Goal: Task Accomplishment & Management: Manage account settings

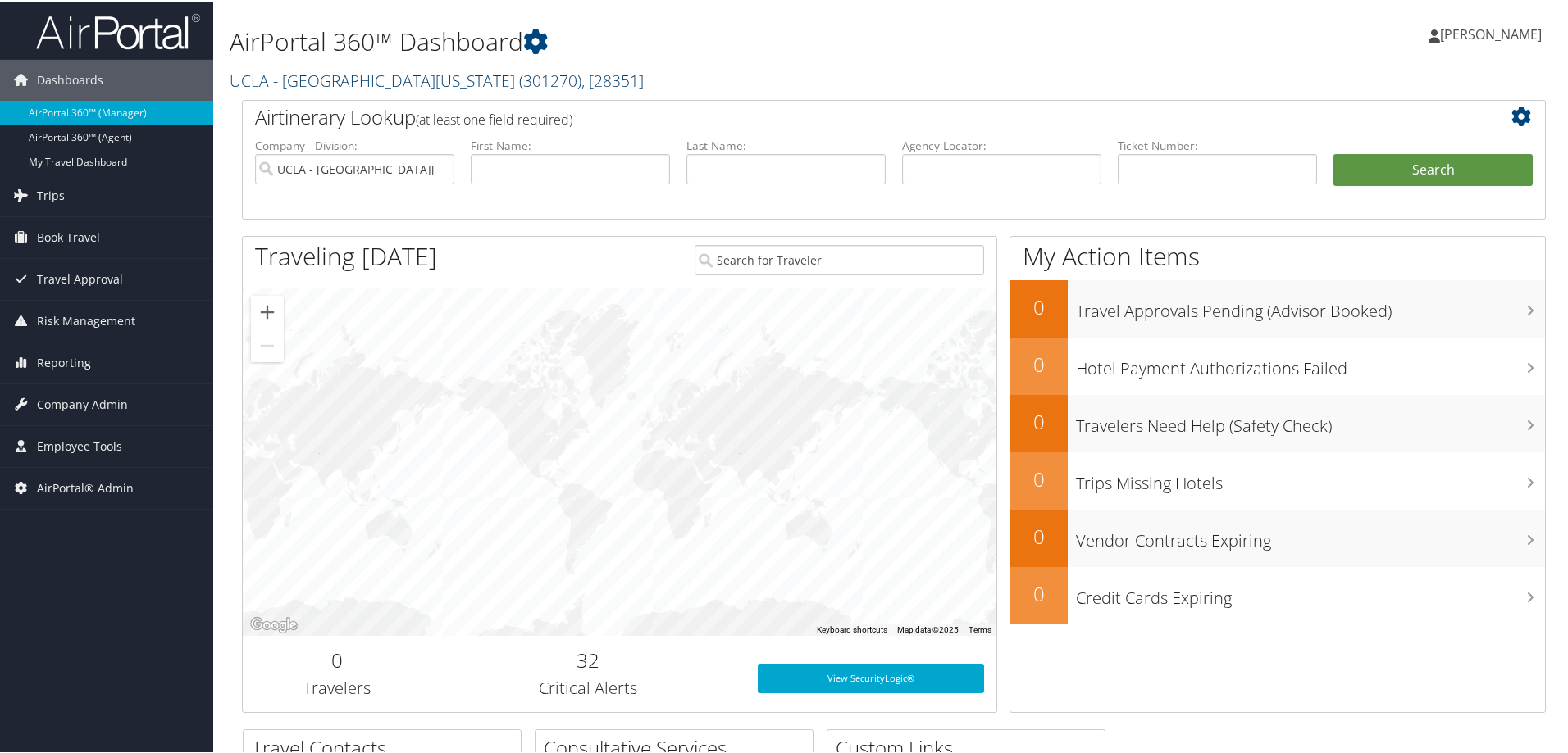
click at [315, 86] on link "UCLA - University of California Los Angeles ( 301270 ) , [ 28351 ]" at bounding box center [436, 79] width 414 height 22
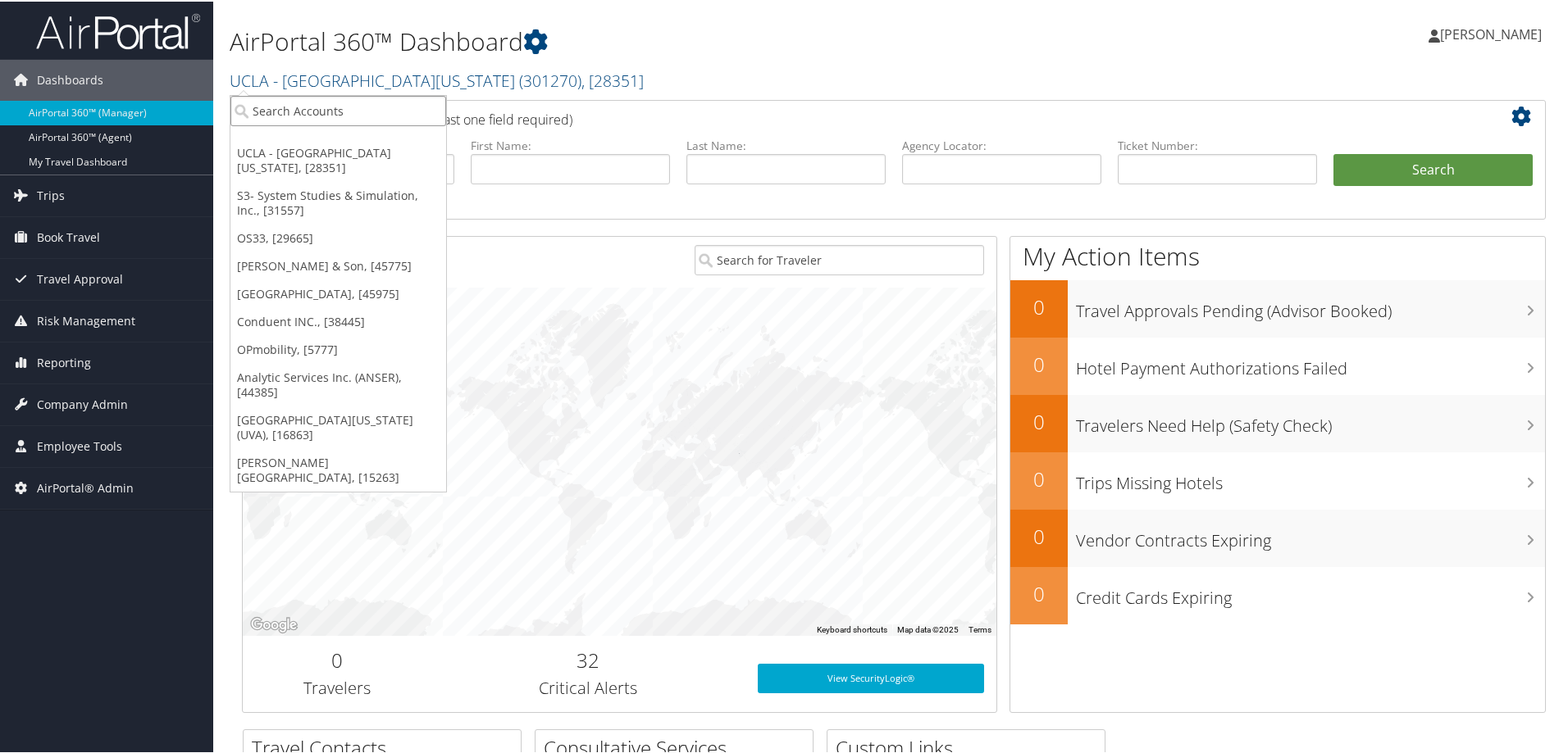
click at [311, 114] on input "search" at bounding box center [339, 109] width 216 height 31
type input "bras"
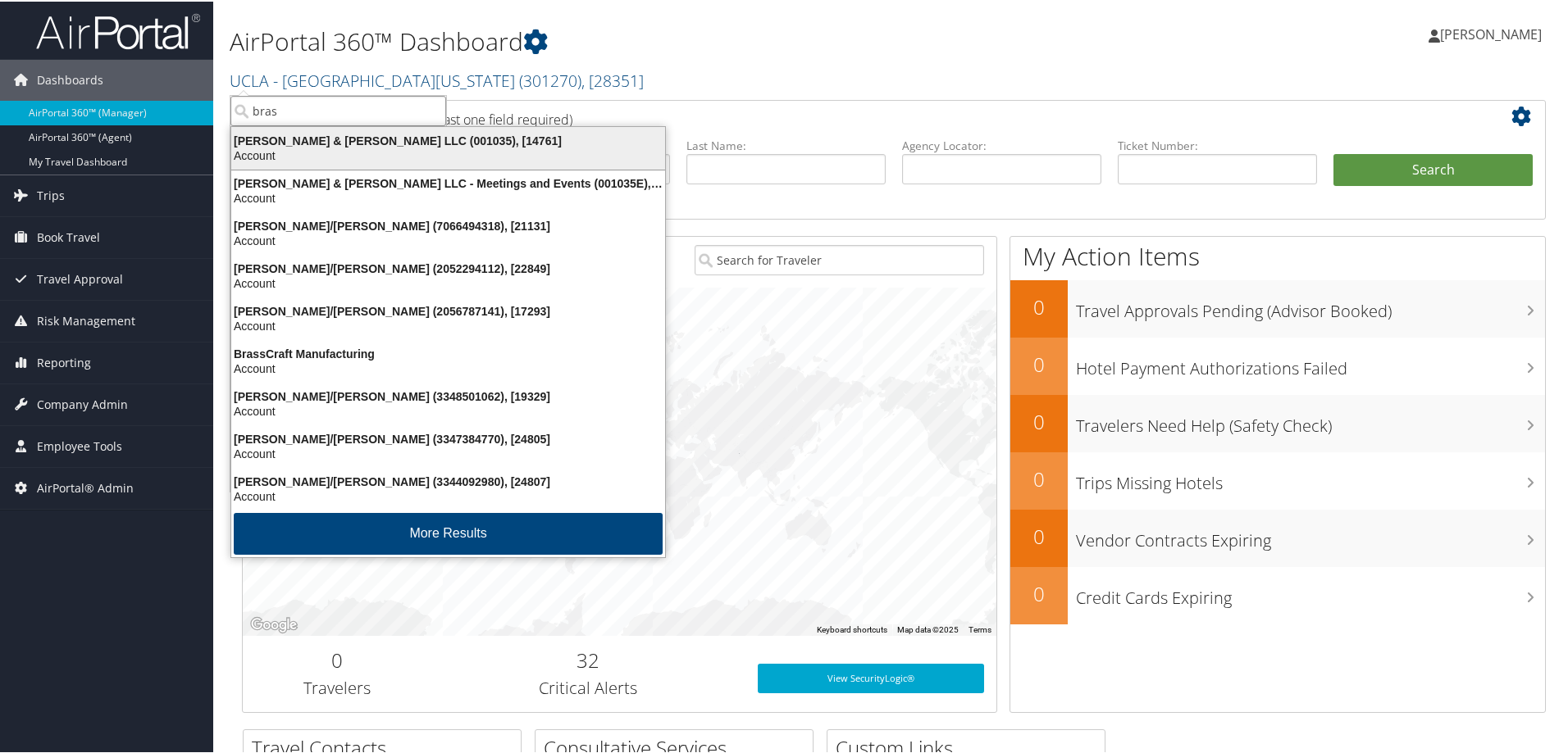
click at [328, 144] on div "Brasfield & Gorrie LLC (001035), [14761]" at bounding box center [448, 139] width 454 height 15
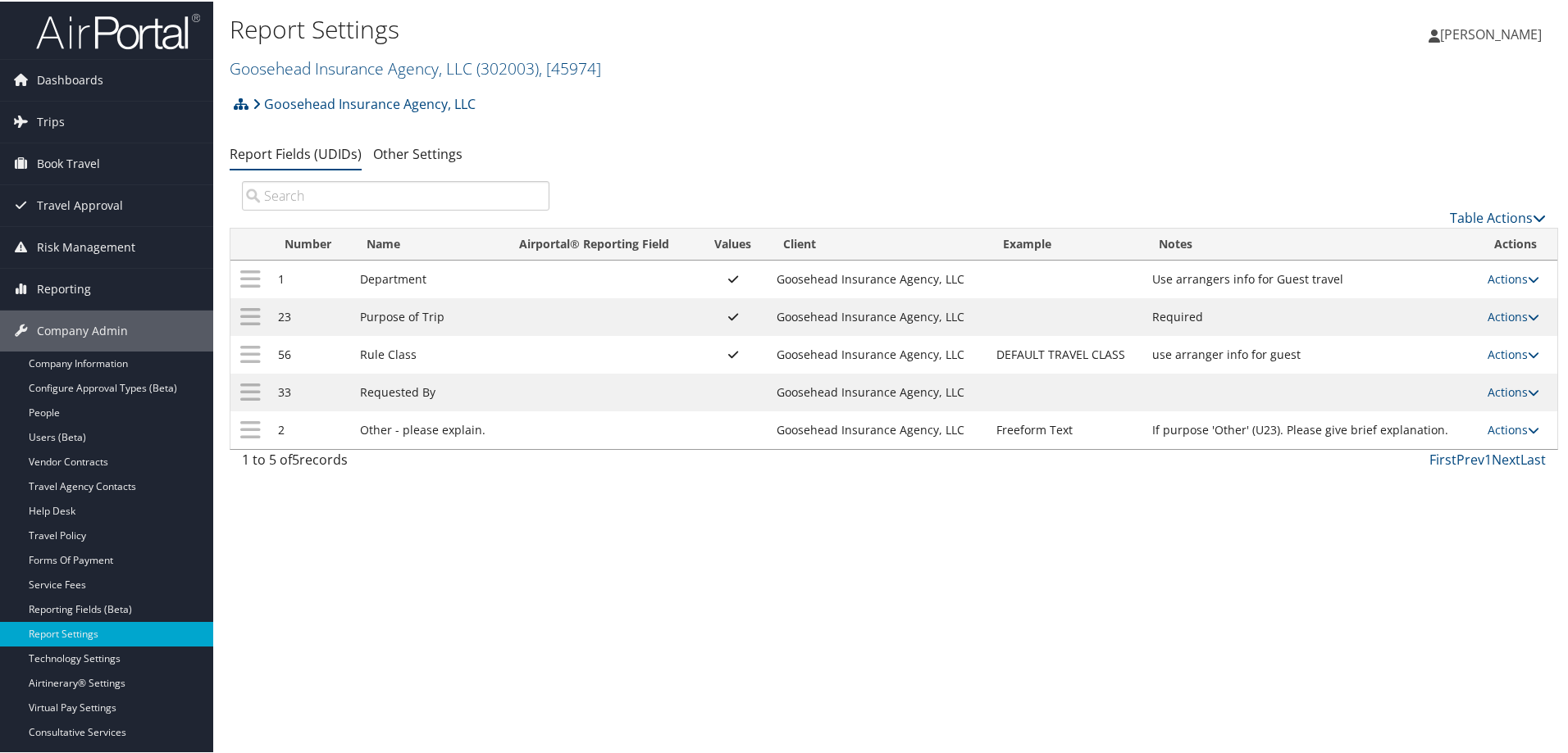
click at [281, 318] on td "23" at bounding box center [311, 315] width 82 height 38
click at [1513, 315] on link "Actions" at bounding box center [1514, 315] width 52 height 16
click at [1424, 391] on link "Edit" at bounding box center [1442, 396] width 177 height 28
select select "both"
select select "trip"
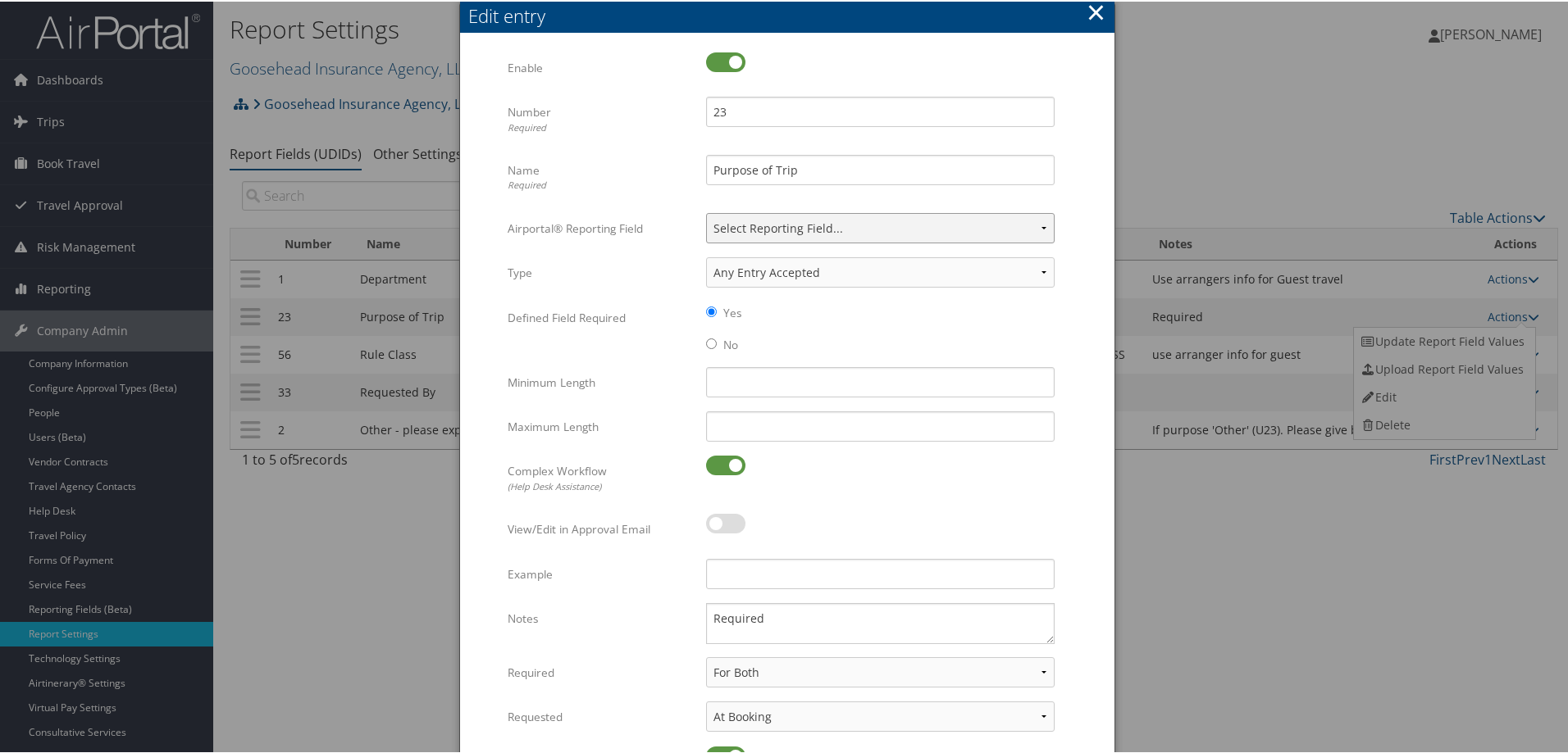
click at [1032, 229] on select "Select Reporting Field... Authorization Billable Client Cost Center Department …" at bounding box center [880, 227] width 349 height 31
select select "20"
click at [706, 212] on select "Select Reporting Field... Authorization Billable Client Cost Center Department …" at bounding box center [880, 227] width 349 height 31
click at [824, 271] on select "Any Entry Accepted Alphanumeric Numeric Currency Alpha" at bounding box center [880, 271] width 349 height 31
click at [1098, 10] on button "×" at bounding box center [1096, 10] width 19 height 33
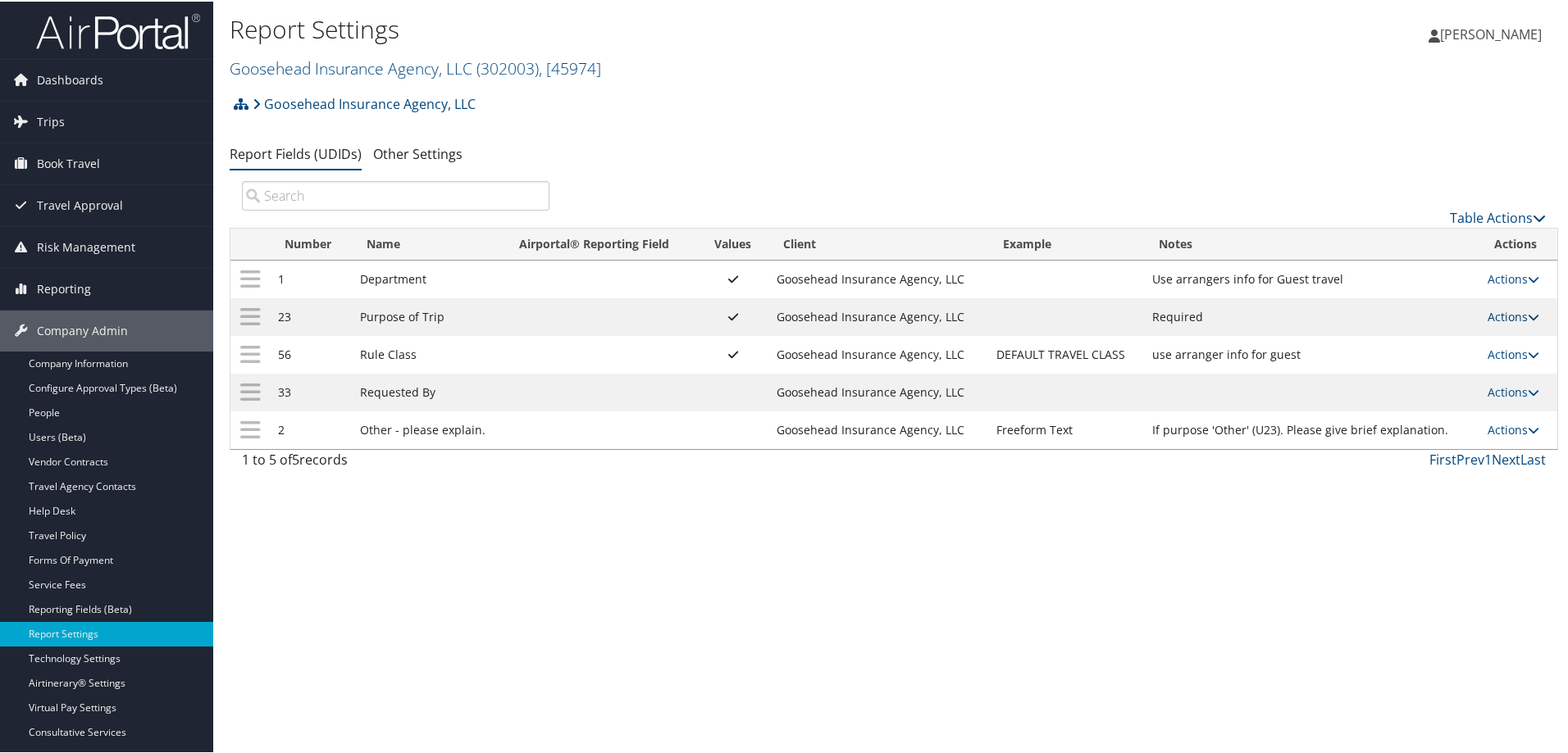
click at [1502, 316] on link "Actions" at bounding box center [1514, 315] width 52 height 16
click at [1422, 398] on link "Edit" at bounding box center [1442, 396] width 177 height 28
select select "both"
select select "trip"
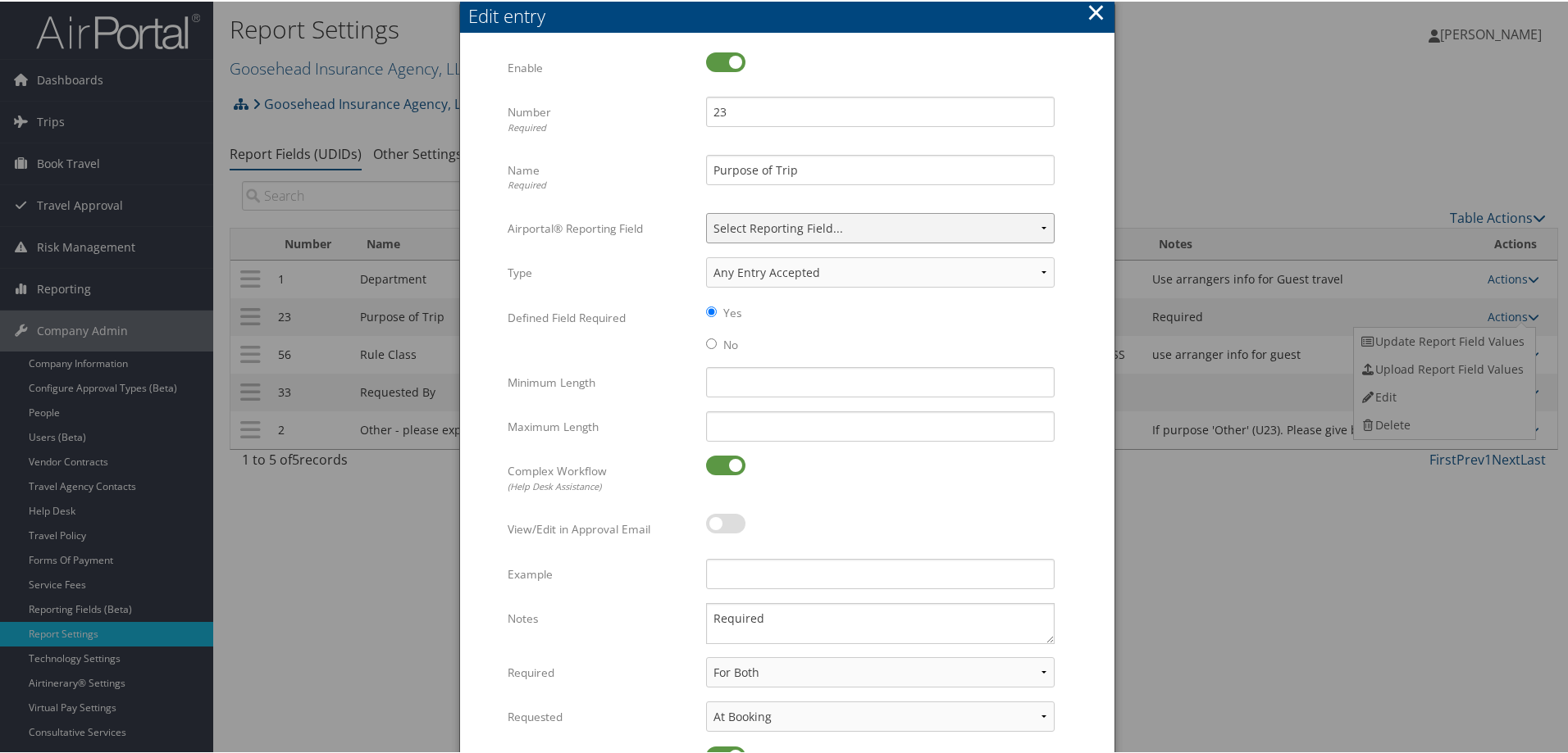
click at [853, 227] on select "Select Reporting Field... Authorization Billable Client Cost Center Department …" at bounding box center [880, 227] width 349 height 31
select select "20"
click at [706, 212] on select "Select Reporting Field... Authorization Billable Client Cost Center Department …" at bounding box center [880, 227] width 349 height 31
click at [840, 267] on select "Any Entry Accepted Alphanumeric Numeric Currency Alpha" at bounding box center [880, 271] width 349 height 31
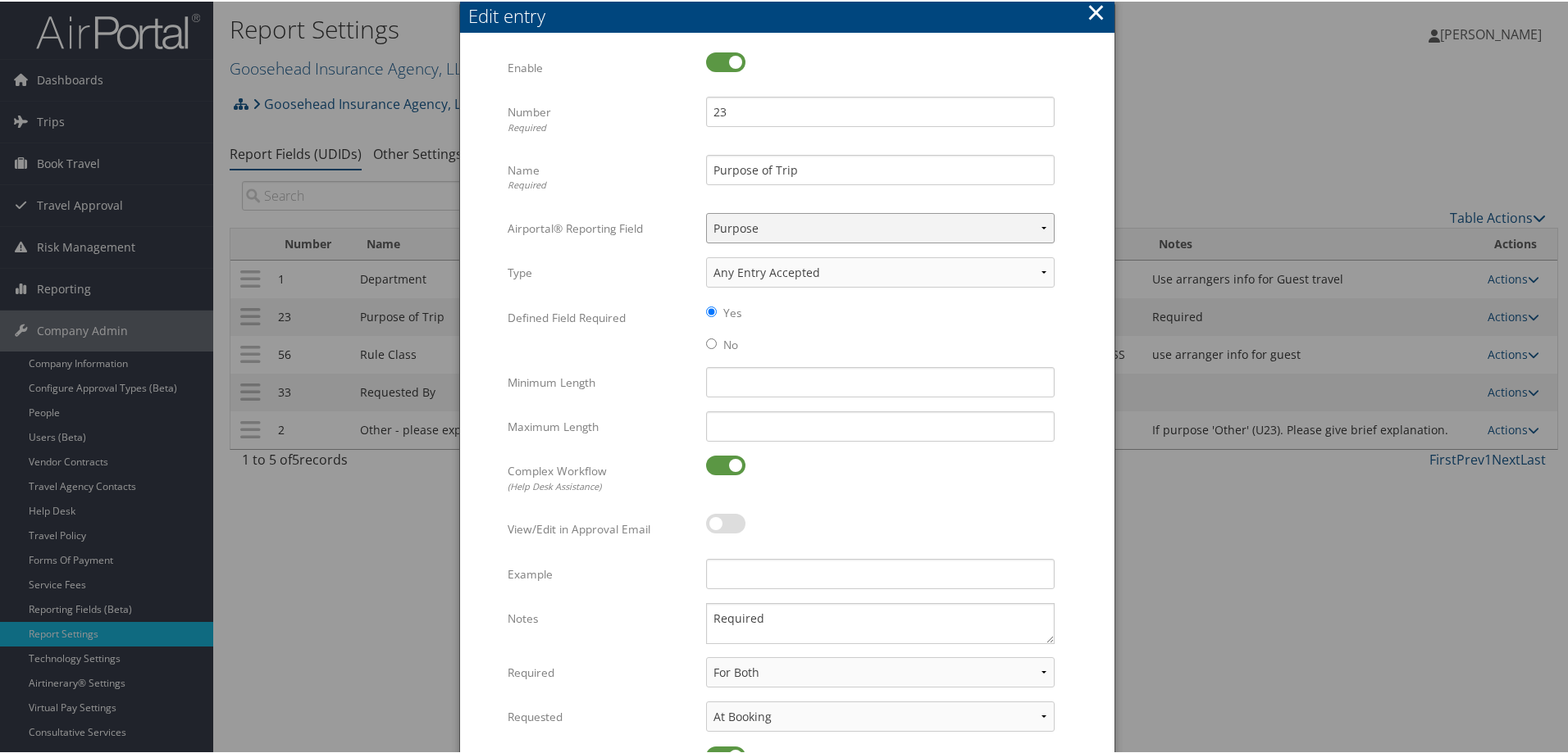
click at [843, 225] on select "Select Reporting Field... Authorization Billable Client Cost Center Department …" at bounding box center [880, 227] width 349 height 31
click at [584, 235] on label "Airportal® Reporting Field" at bounding box center [601, 228] width 186 height 32
click at [706, 235] on select "Select Reporting Field... Authorization Billable Client Cost Center Department …" at bounding box center [880, 227] width 349 height 31
click at [1105, 7] on div "Edit entry" at bounding box center [791, 14] width 646 height 25
click at [1096, 6] on button "×" at bounding box center [1096, 10] width 19 height 33
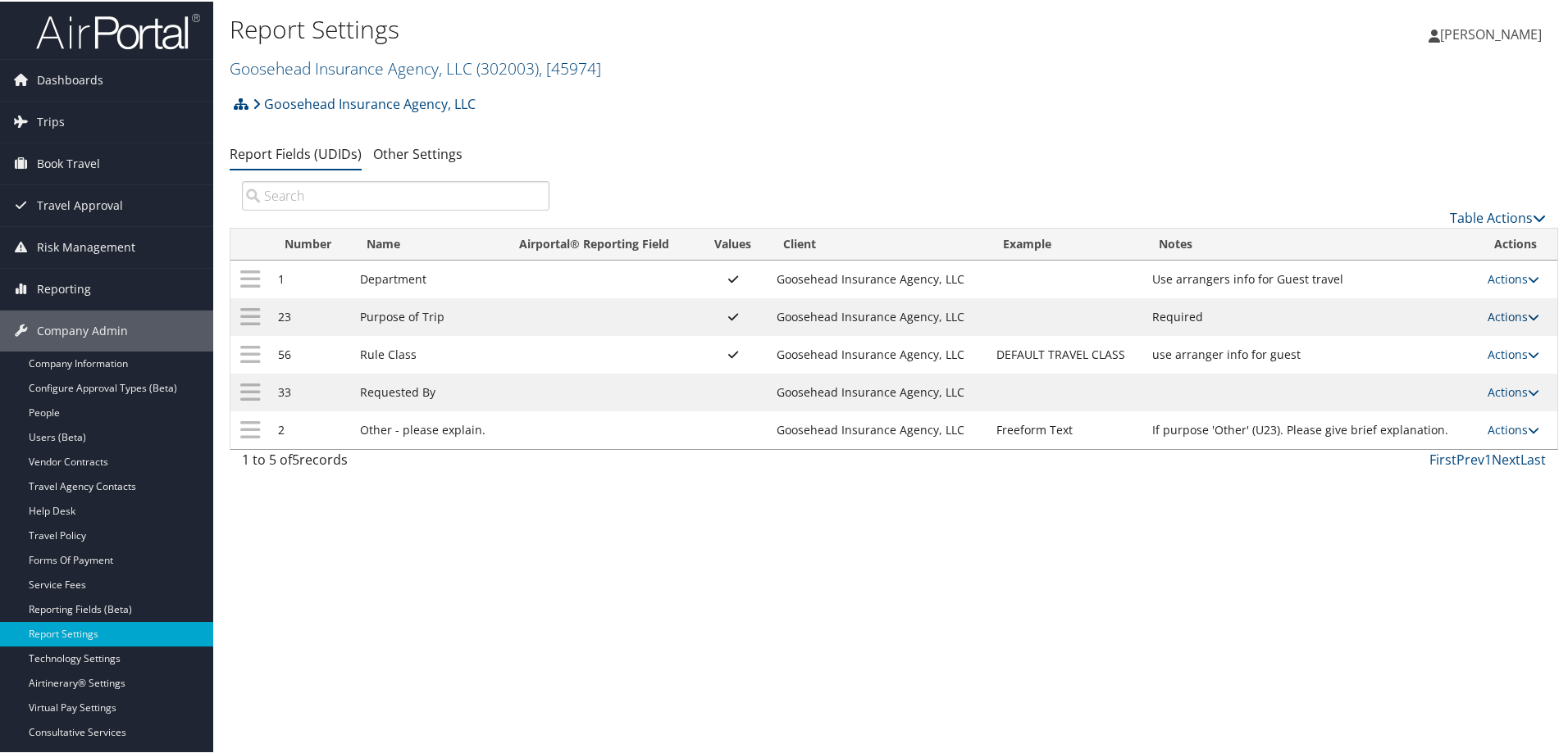
click at [1521, 311] on link "Actions" at bounding box center [1514, 315] width 52 height 16
click at [1498, 346] on link "Update Report Field Values" at bounding box center [1442, 340] width 177 height 28
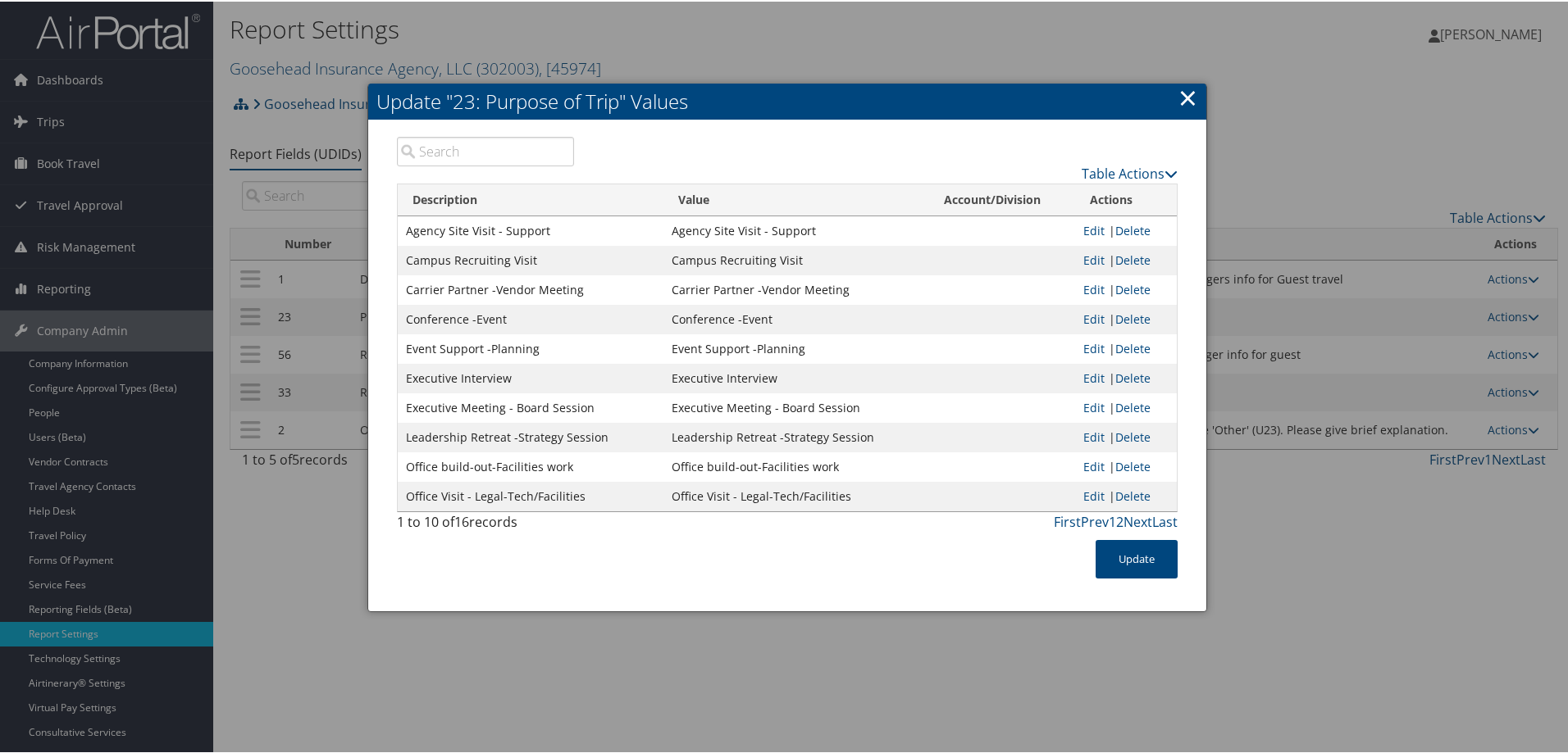
click at [1189, 100] on link "×" at bounding box center [1188, 96] width 19 height 33
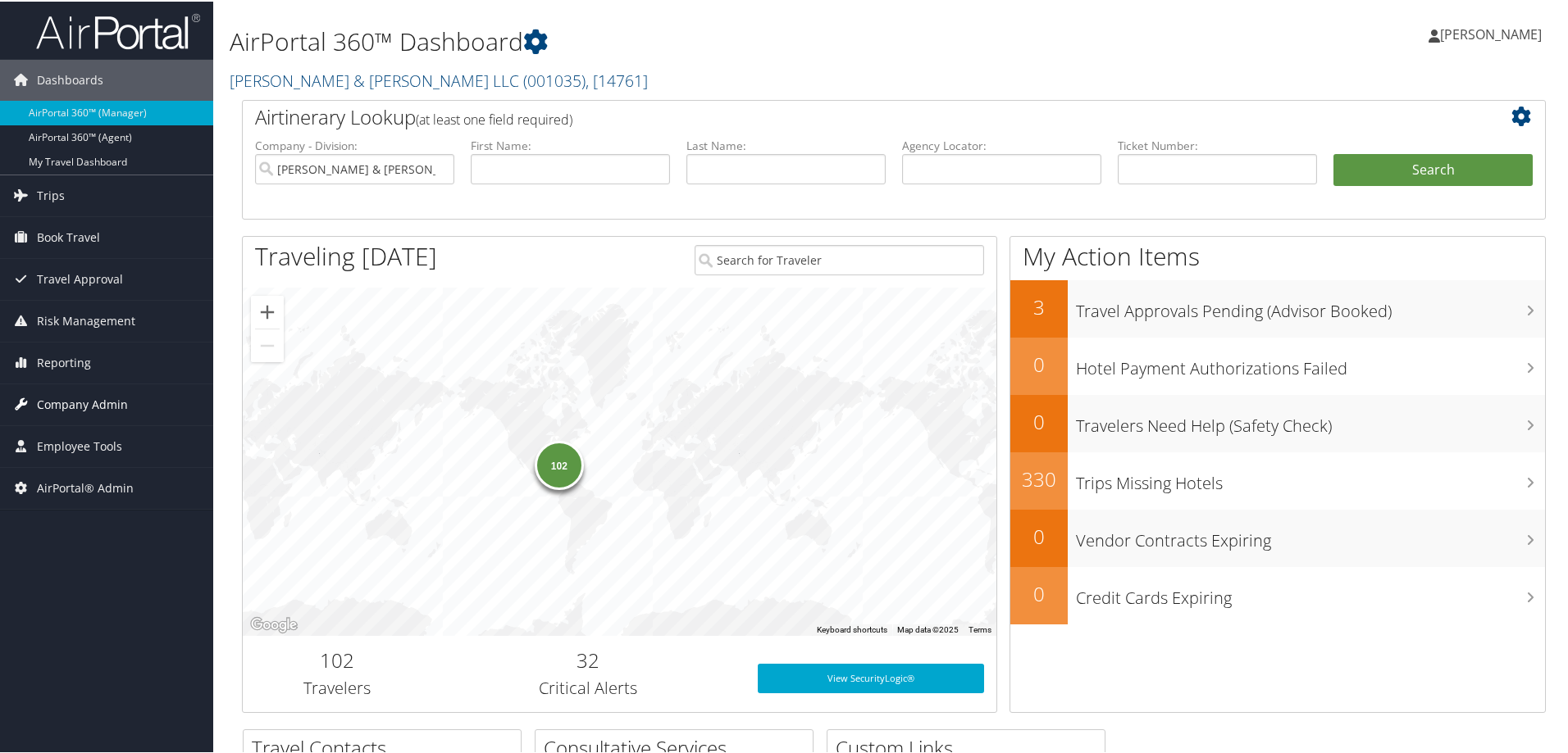
click at [68, 399] on span "Company Admin" at bounding box center [83, 403] width 91 height 41
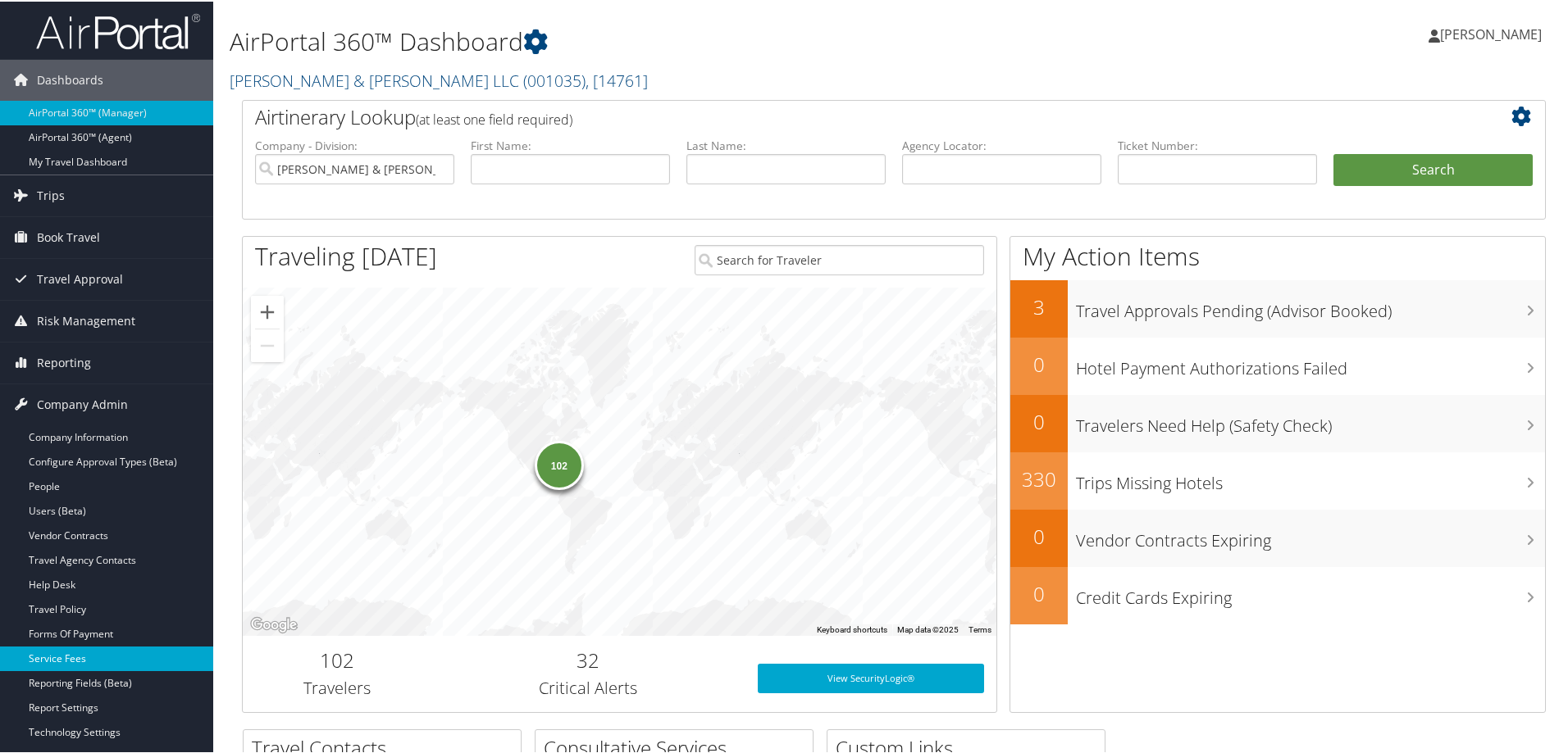
click at [67, 661] on link "Service Fees" at bounding box center [106, 657] width 213 height 24
